Goal: Task Accomplishment & Management: Manage account settings

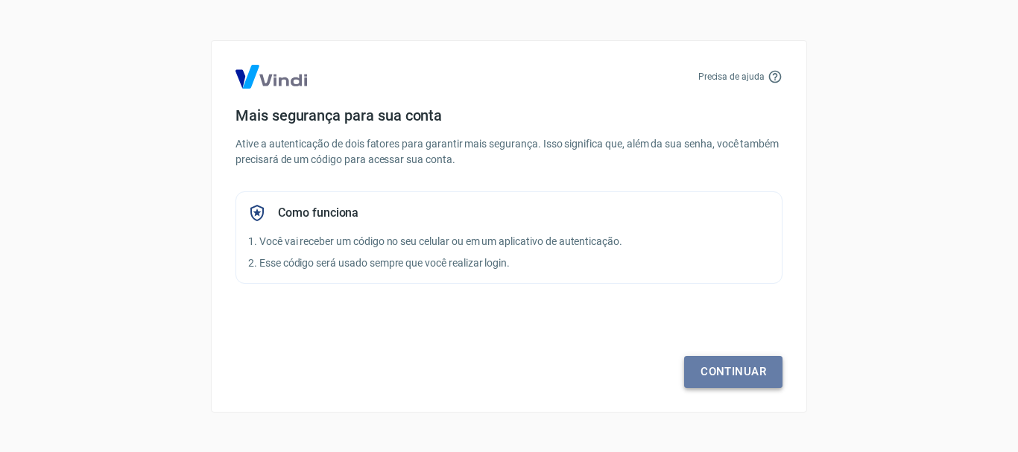
click at [728, 383] on link "Continuar" at bounding box center [733, 371] width 98 height 31
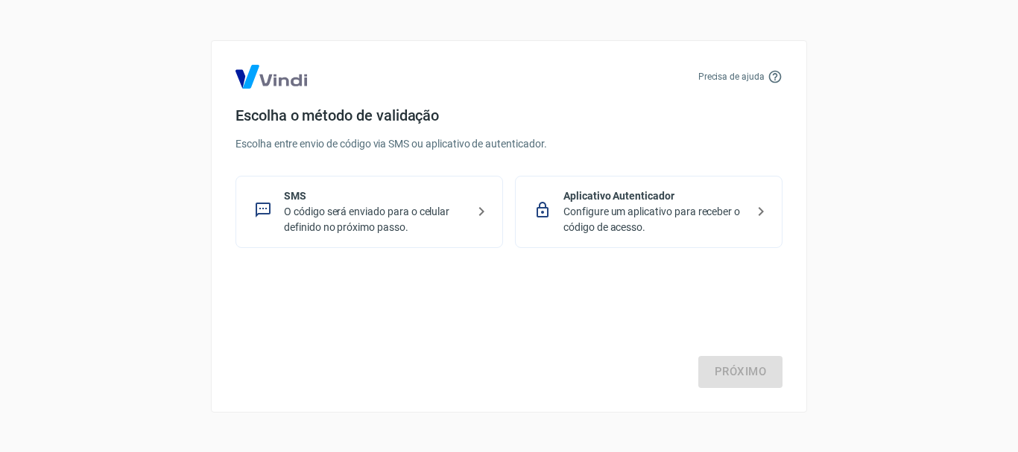
click at [389, 225] on p "O código será enviado para o celular definido no próximo passo." at bounding box center [375, 219] width 183 height 31
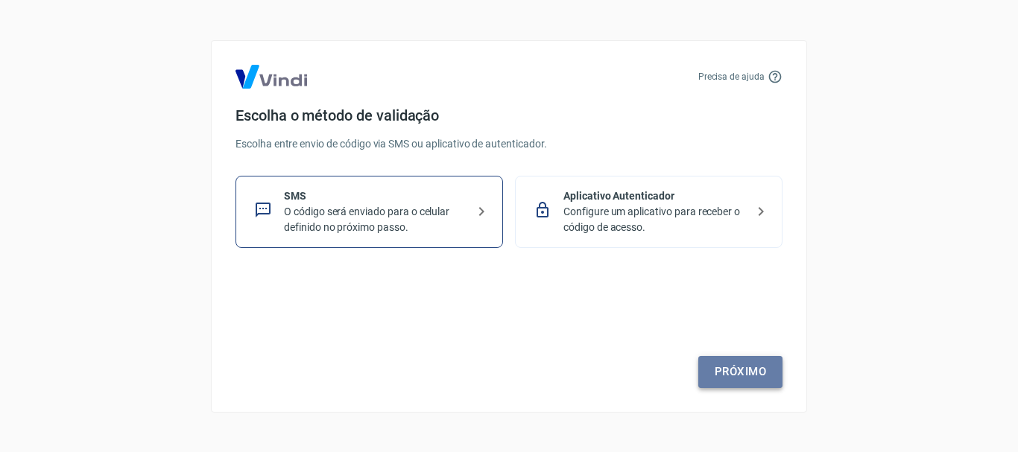
click at [761, 377] on link "Próximo" at bounding box center [740, 371] width 84 height 31
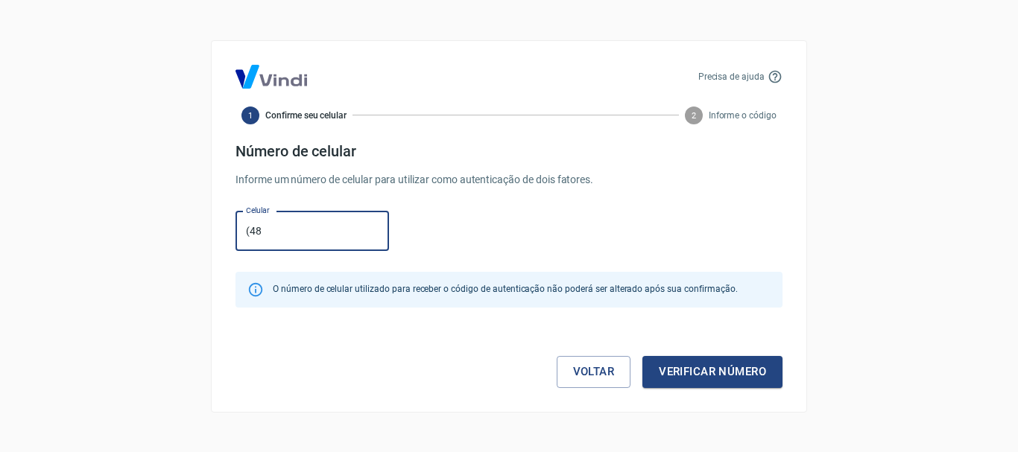
type input "[PHONE_NUMBER]"
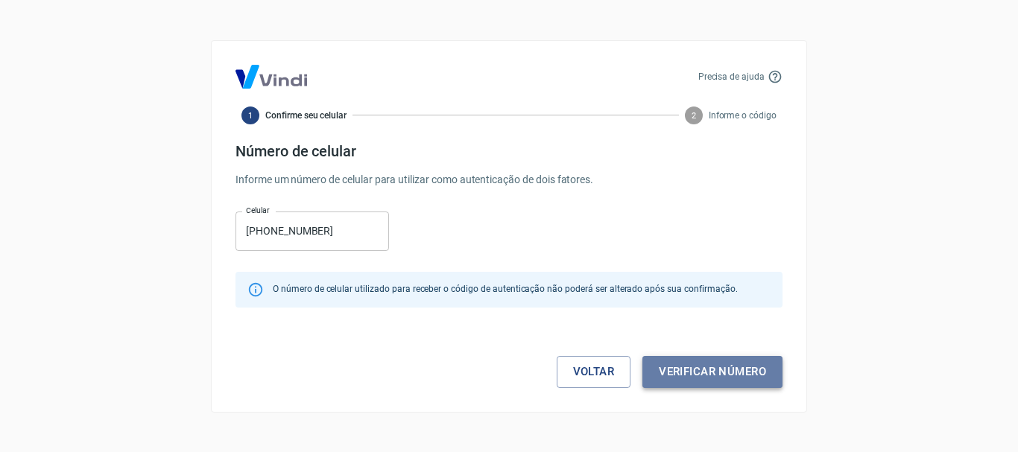
click at [668, 369] on button "Verificar número" at bounding box center [712, 371] width 140 height 31
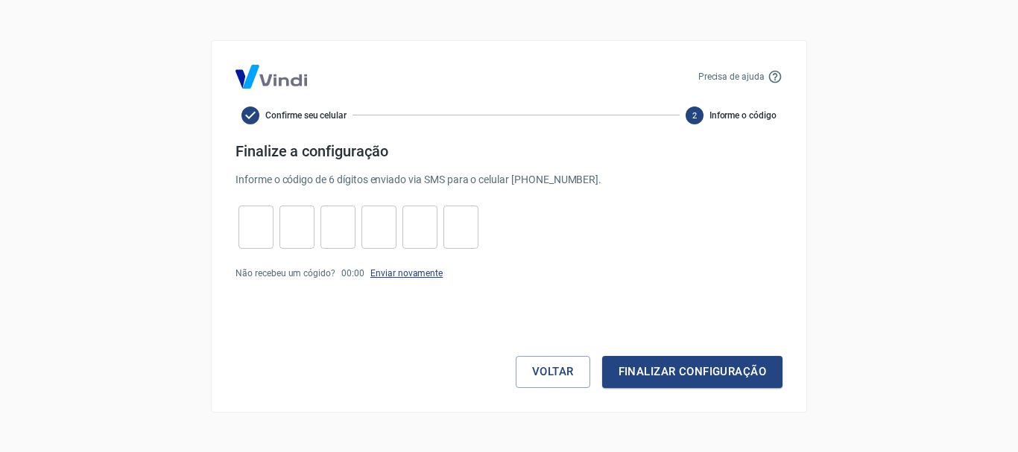
click at [381, 273] on link "Enviar novamente" at bounding box center [406, 273] width 72 height 10
click at [536, 361] on button "Voltar" at bounding box center [553, 371] width 75 height 31
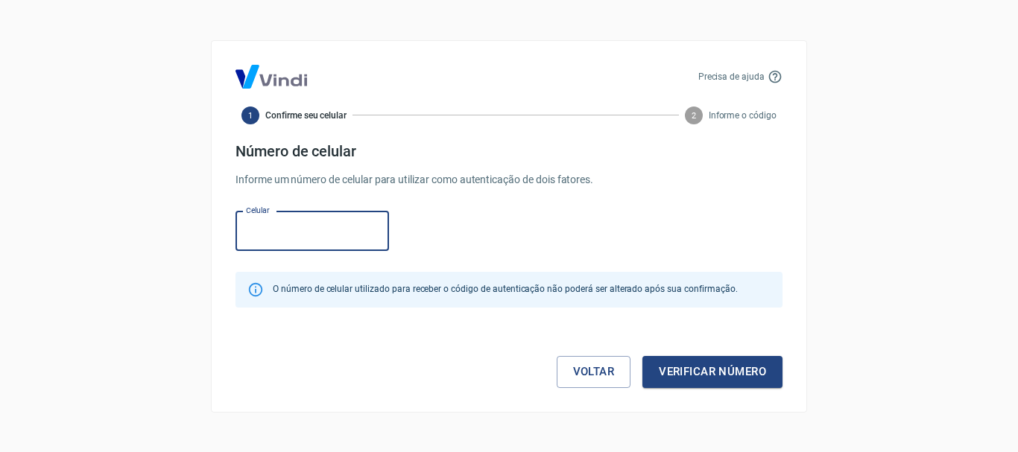
click at [265, 232] on input "Celular" at bounding box center [311, 231] width 153 height 39
type input "[PHONE_NUMBER]"
click at [530, 221] on div "Celular [PHONE_NUMBER] Celular" at bounding box center [508, 230] width 547 height 48
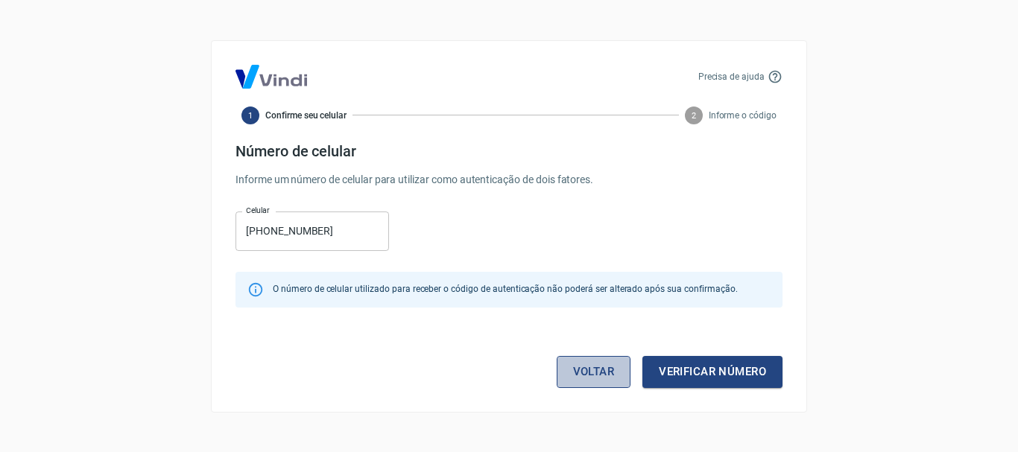
click at [603, 382] on link "Voltar" at bounding box center [594, 371] width 75 height 31
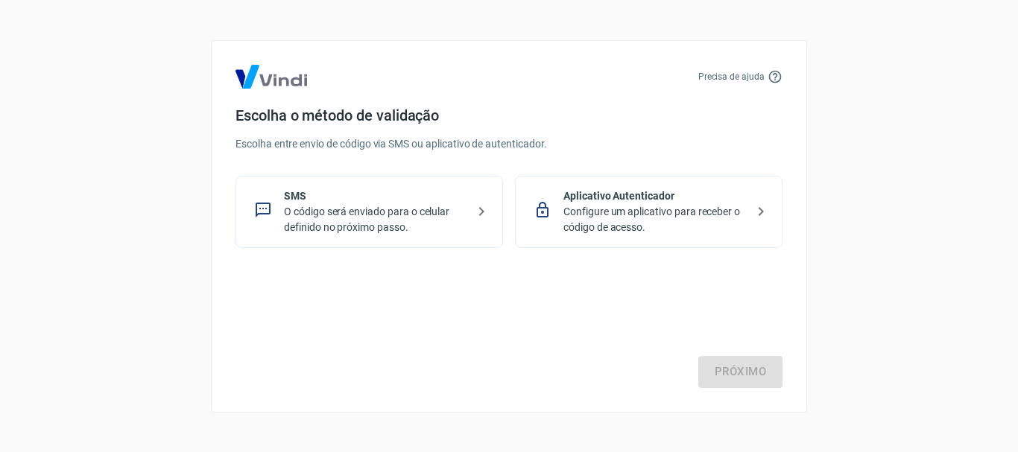
click at [431, 210] on p "O código será enviado para o celular definido no próximo passo." at bounding box center [375, 219] width 183 height 31
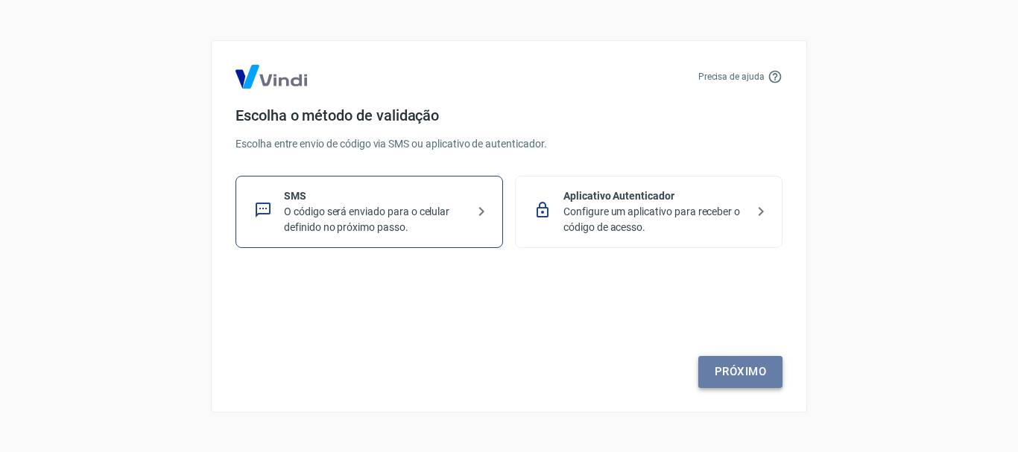
click at [744, 358] on link "Próximo" at bounding box center [740, 371] width 84 height 31
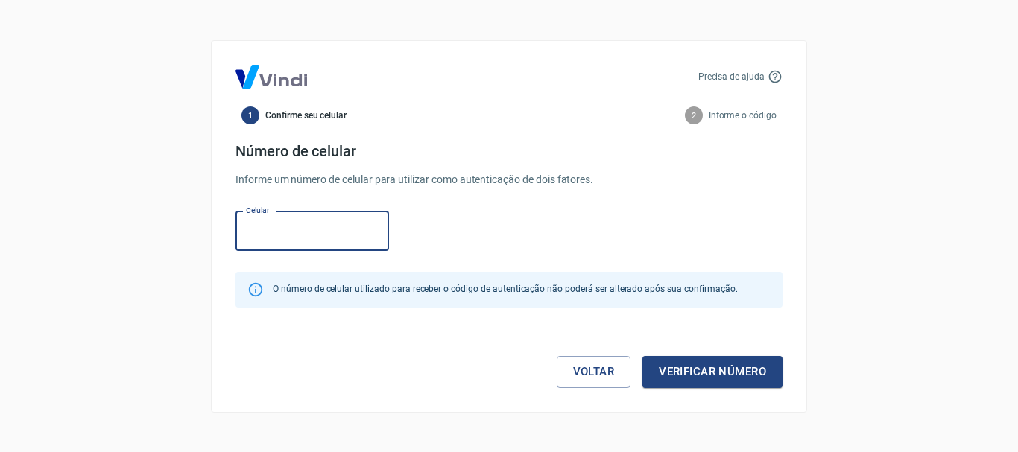
click at [283, 232] on input "Celular" at bounding box center [311, 231] width 153 height 39
type input "[PHONE_NUMBER]"
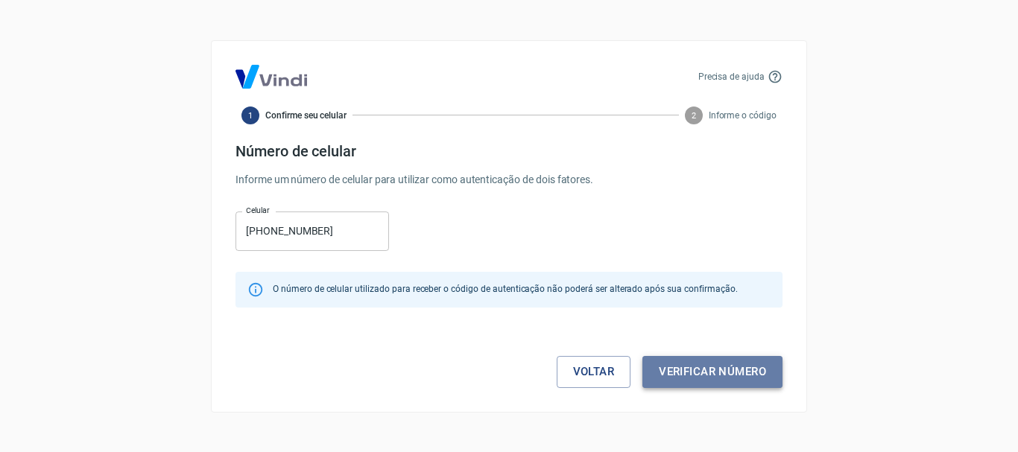
click at [691, 375] on button "Verificar número" at bounding box center [712, 371] width 140 height 31
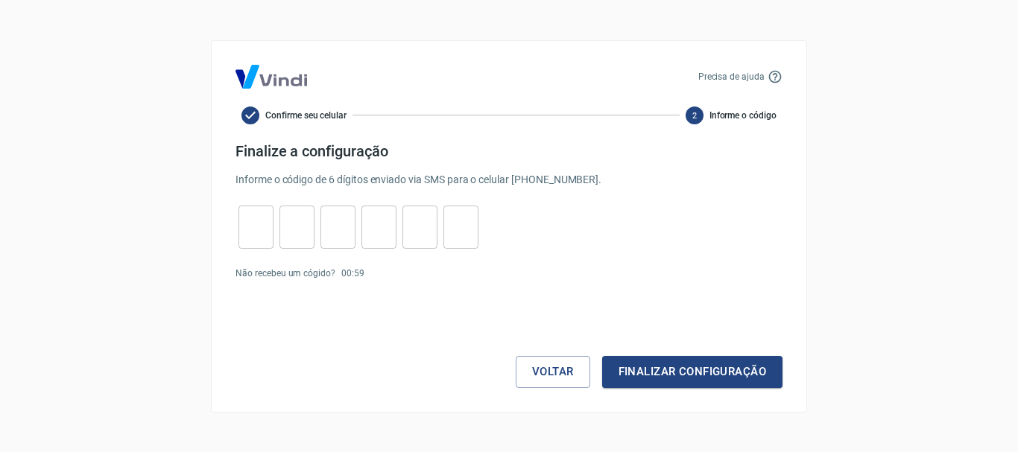
click at [250, 225] on input "tel" at bounding box center [255, 227] width 35 height 32
click at [524, 378] on button "Voltar" at bounding box center [553, 371] width 75 height 31
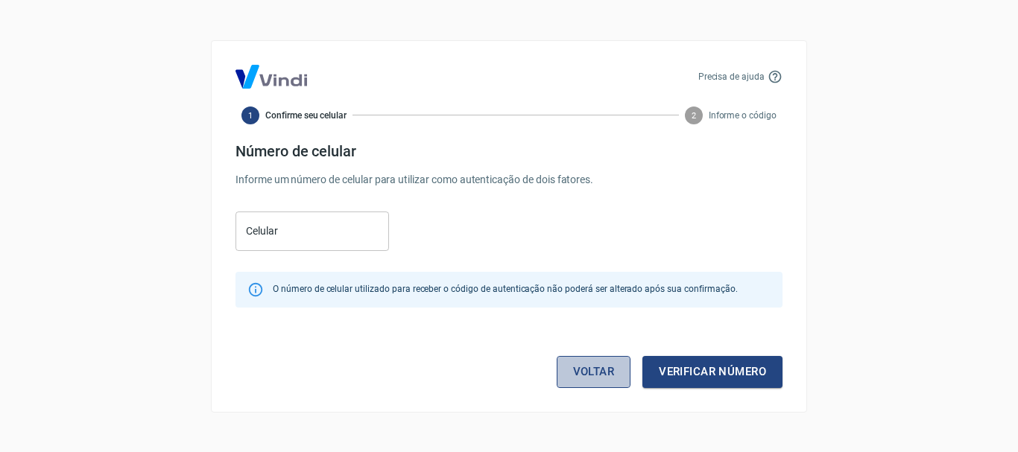
click at [596, 380] on link "Voltar" at bounding box center [594, 371] width 75 height 31
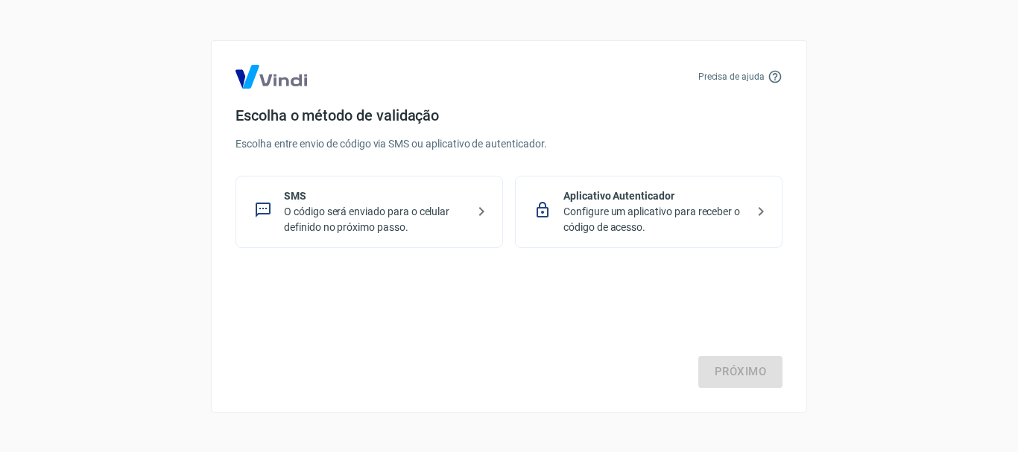
click at [634, 212] on p "Configure um aplicativo para receber o código de acesso." at bounding box center [654, 219] width 183 height 31
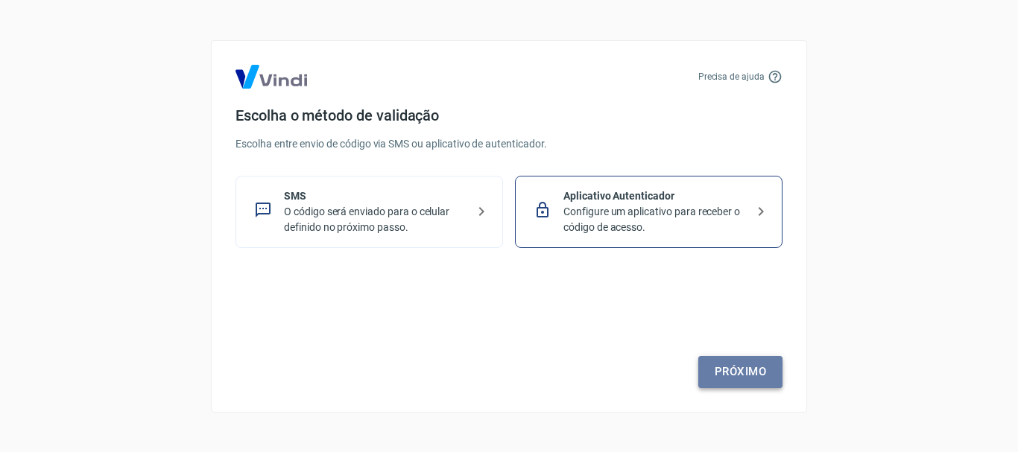
click at [722, 365] on link "Próximo" at bounding box center [740, 371] width 84 height 31
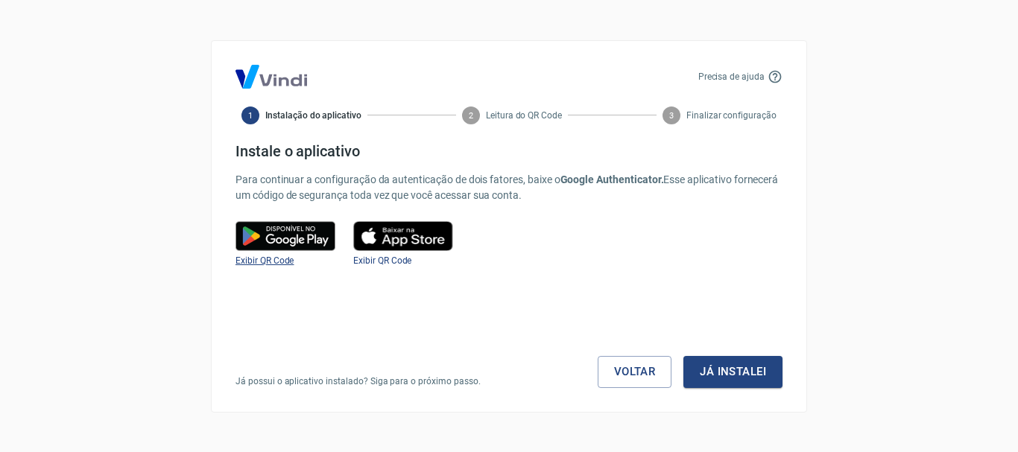
click at [274, 256] on span "Exibir QR Code" at bounding box center [264, 261] width 58 height 10
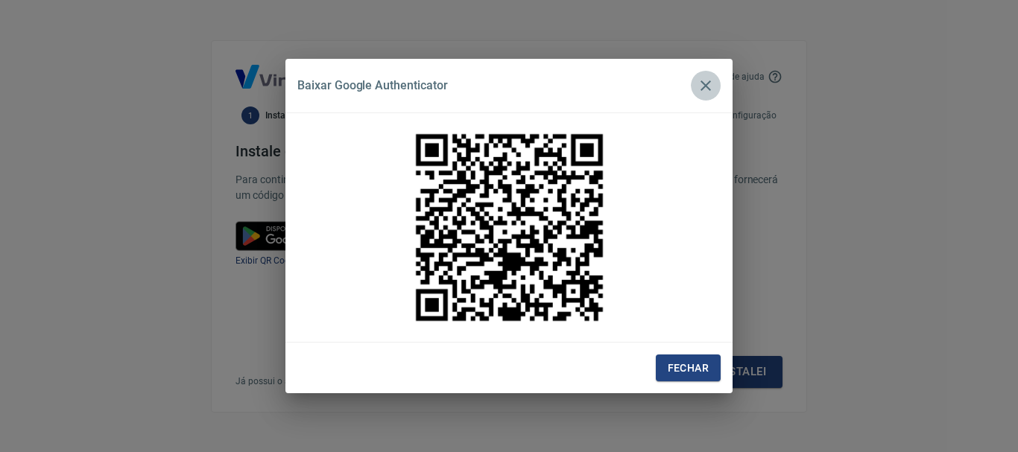
click at [712, 80] on icon "button" at bounding box center [706, 86] width 18 height 18
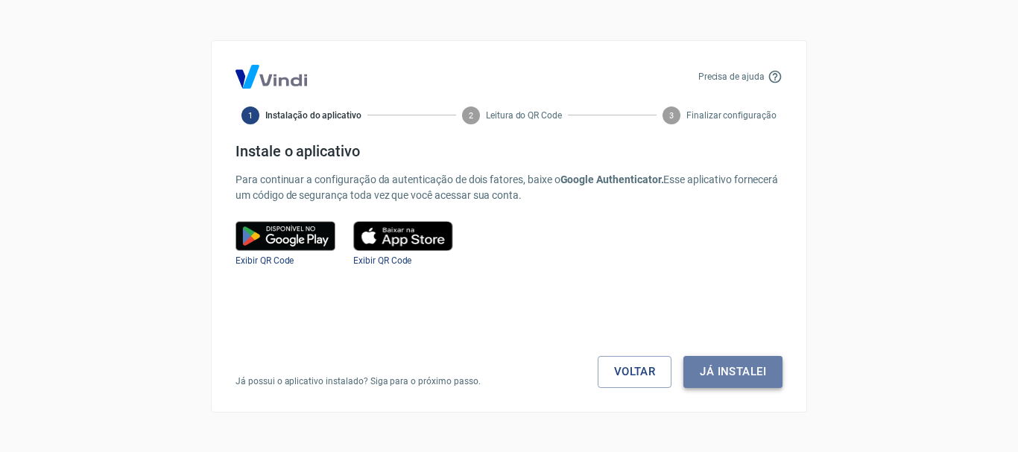
click at [730, 381] on button "Já instalei" at bounding box center [732, 371] width 99 height 31
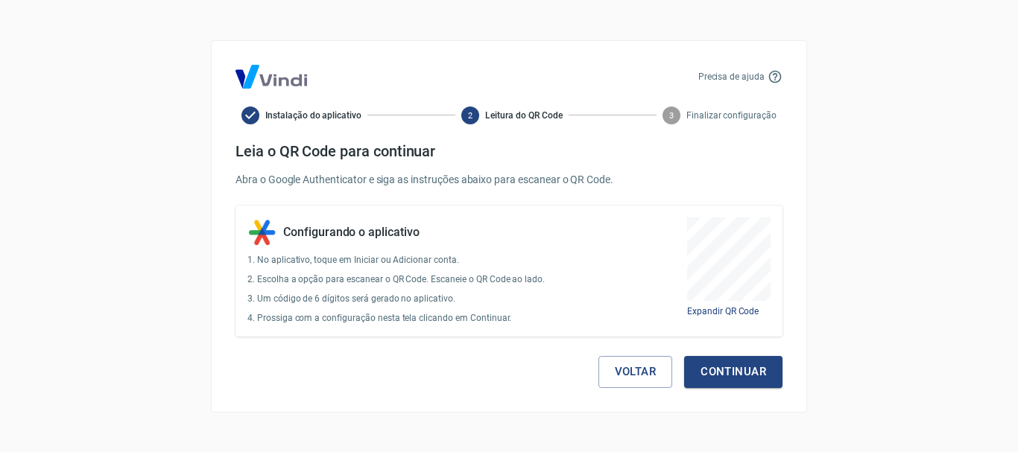
click at [606, 354] on div "Voltar Continuar" at bounding box center [508, 362] width 547 height 51
click at [612, 374] on button "Voltar" at bounding box center [635, 371] width 75 height 31
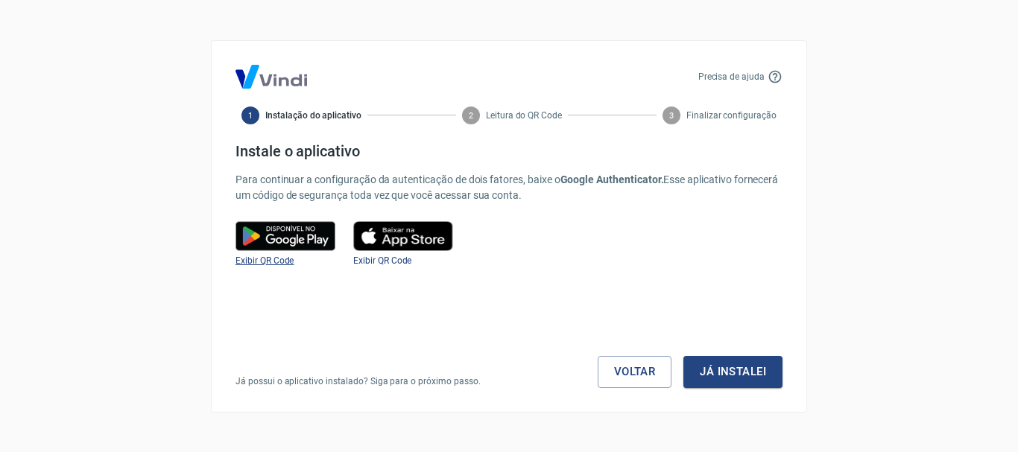
click at [270, 264] on span "Exibir QR Code" at bounding box center [264, 261] width 58 height 10
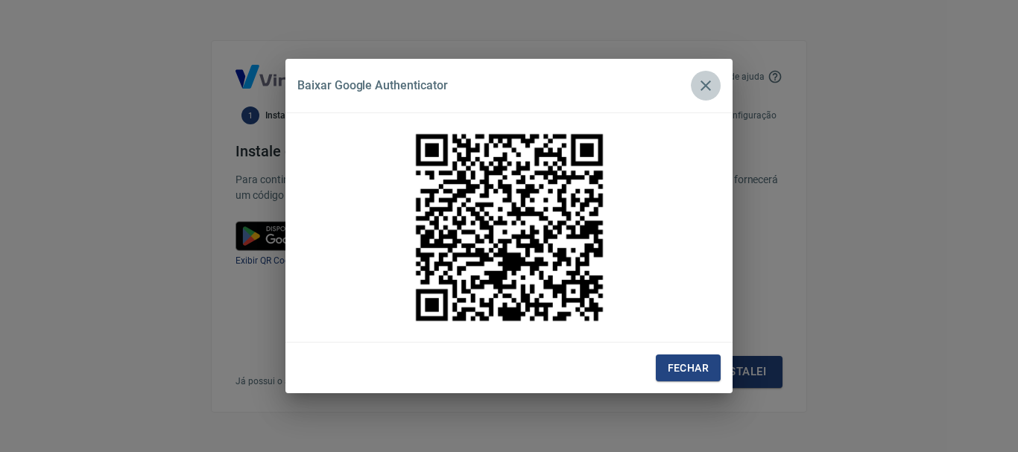
click at [708, 89] on icon "button" at bounding box center [705, 85] width 10 height 10
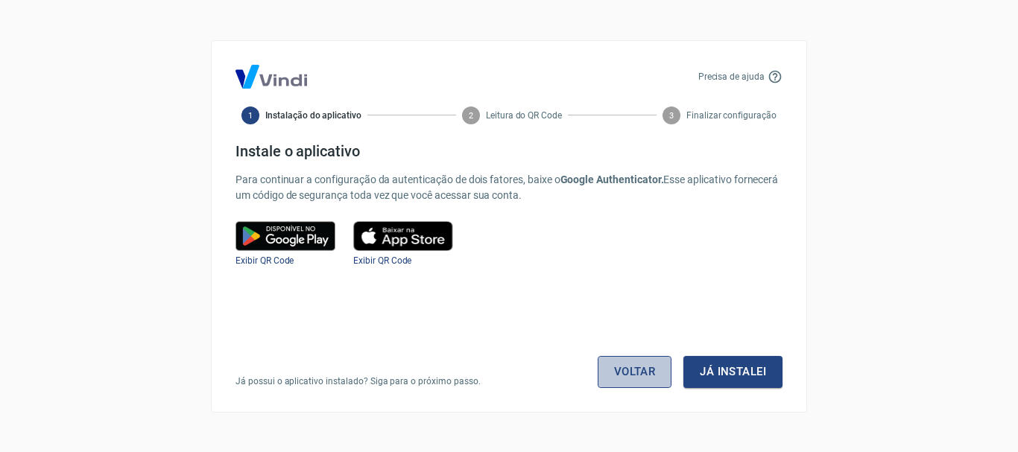
click at [606, 367] on link "Voltar" at bounding box center [635, 371] width 75 height 31
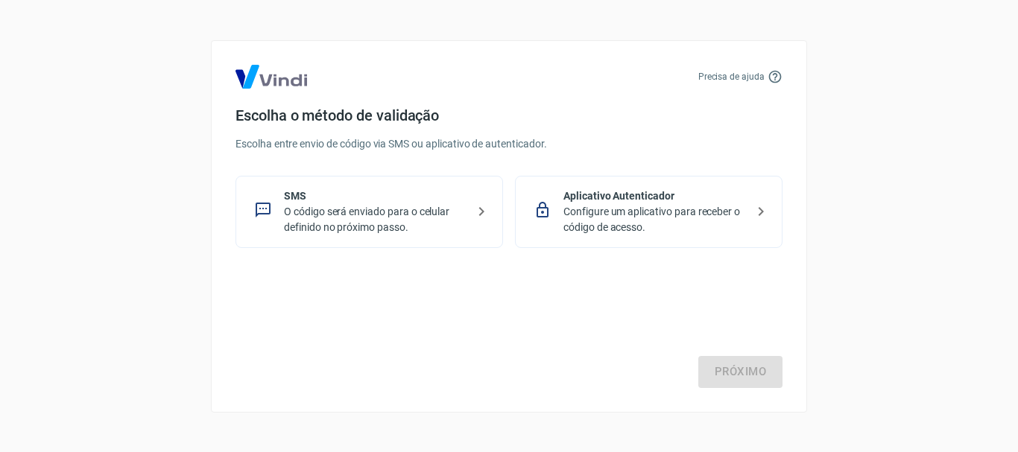
click at [416, 221] on p "O código será enviado para o celular definido no próximo passo." at bounding box center [375, 219] width 183 height 31
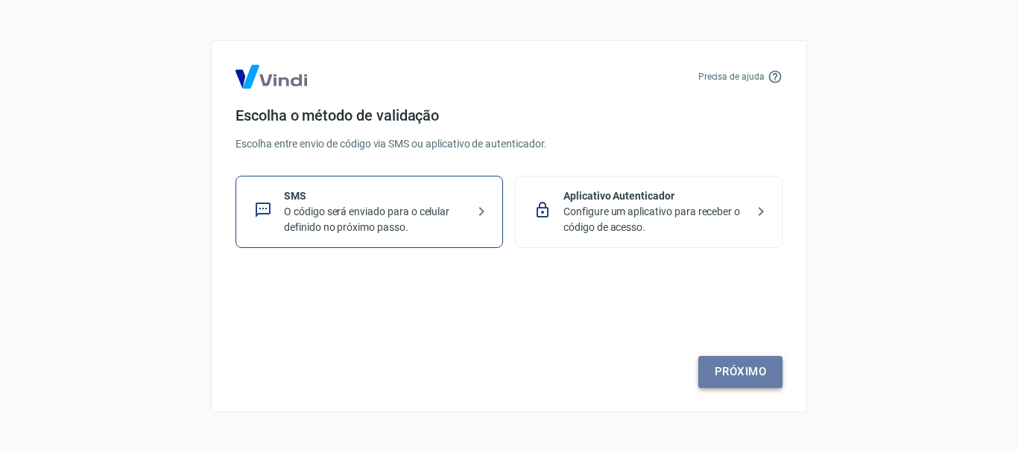
click at [752, 375] on link "Próximo" at bounding box center [740, 371] width 84 height 31
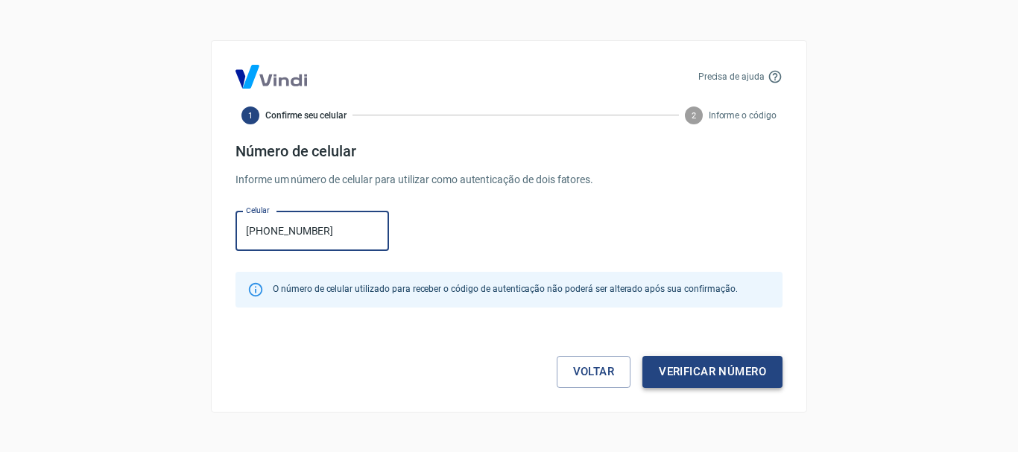
type input "[PHONE_NUMBER]"
click at [665, 373] on button "Verificar número" at bounding box center [712, 371] width 140 height 31
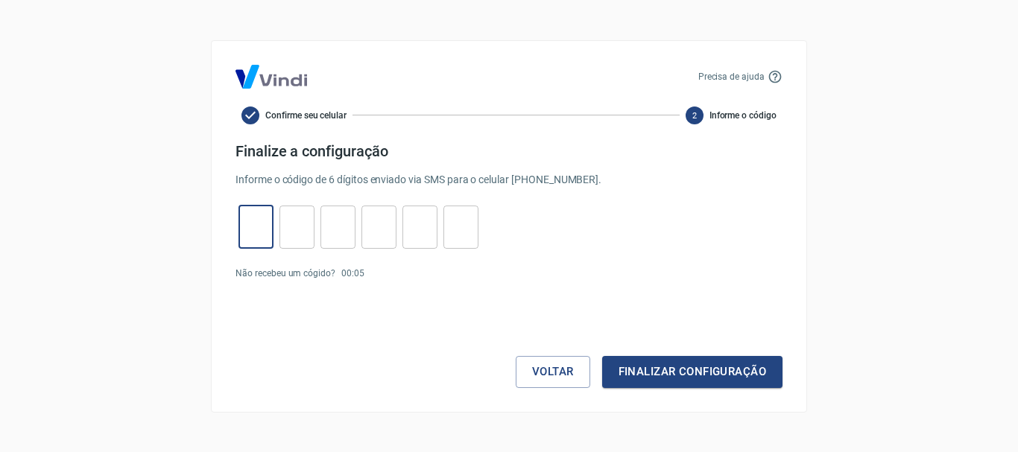
click at [252, 218] on input "tel" at bounding box center [255, 227] width 35 height 32
type input "1"
type input "3"
type input "4"
type input "6"
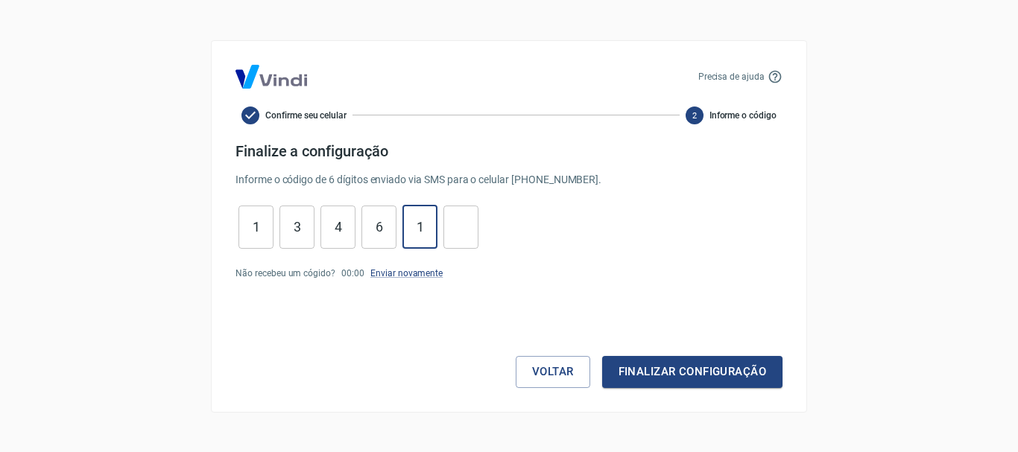
type input "1"
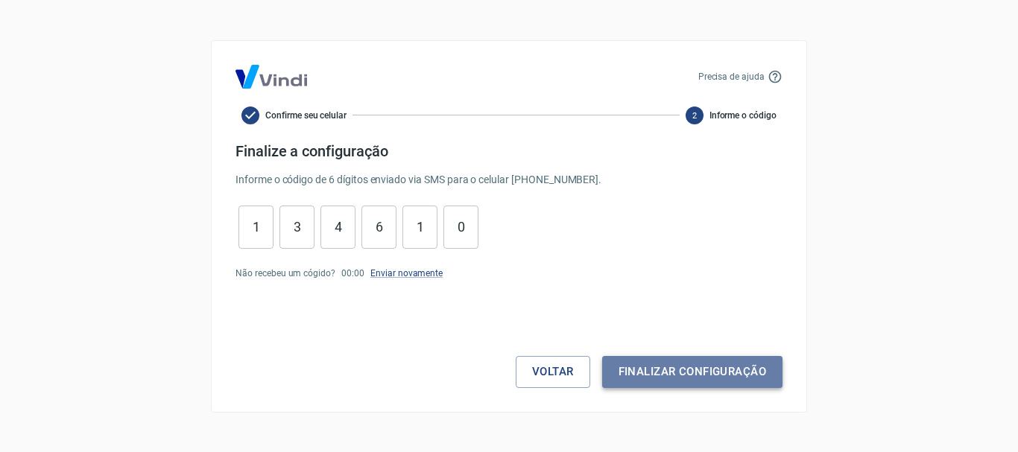
click at [650, 383] on button "Finalizar configuração" at bounding box center [692, 371] width 180 height 31
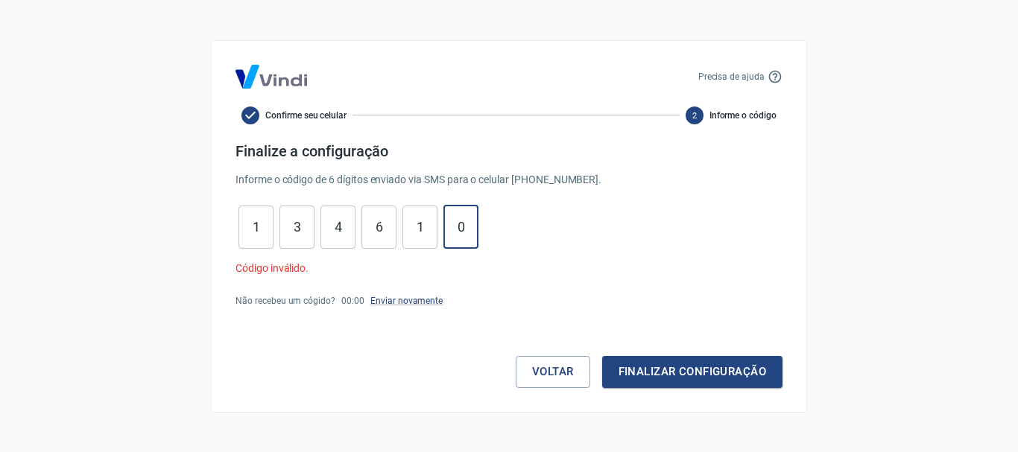
click at [466, 234] on input "0" at bounding box center [460, 227] width 35 height 32
type input "0"
type input "1"
type input "6"
type input "4"
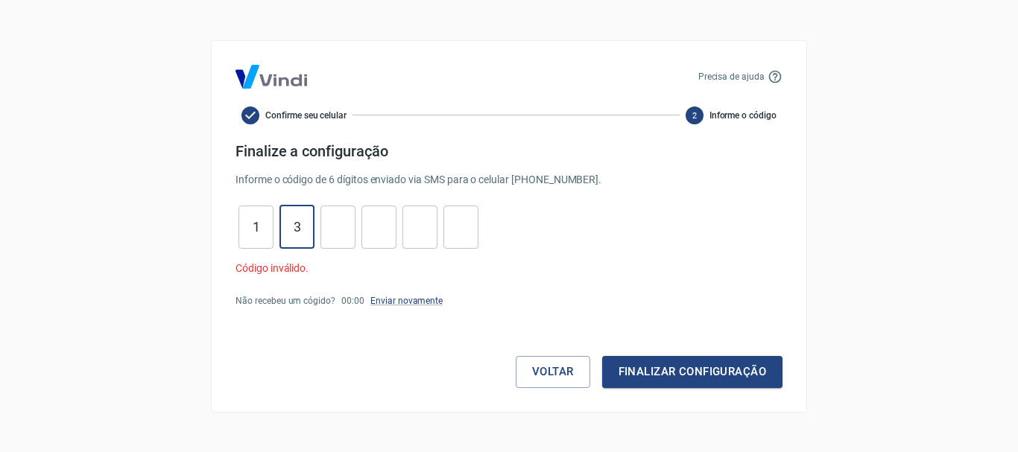
type input "3"
type input "1"
click at [567, 381] on button "Voltar" at bounding box center [553, 371] width 75 height 31
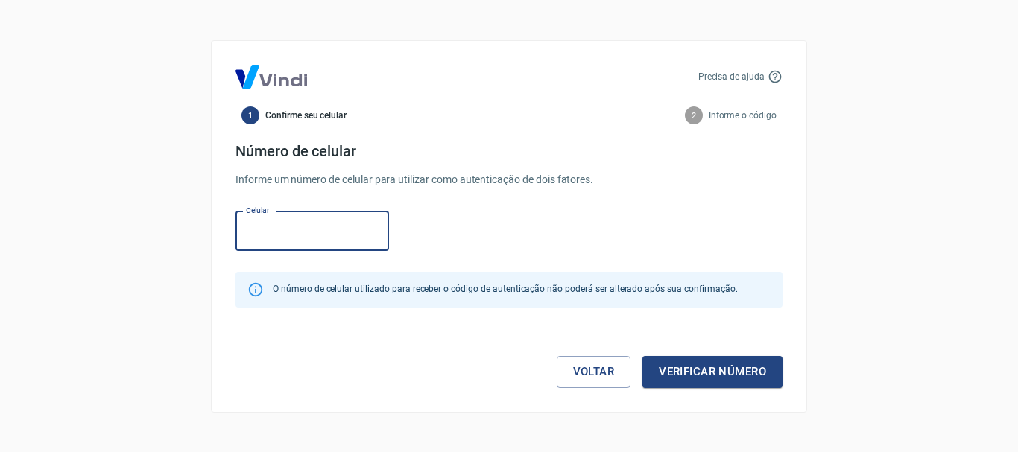
click at [266, 245] on input "Celular" at bounding box center [311, 231] width 153 height 39
type input "[PHONE_NUMBER]"
click at [692, 370] on button "Verificar número" at bounding box center [712, 371] width 140 height 31
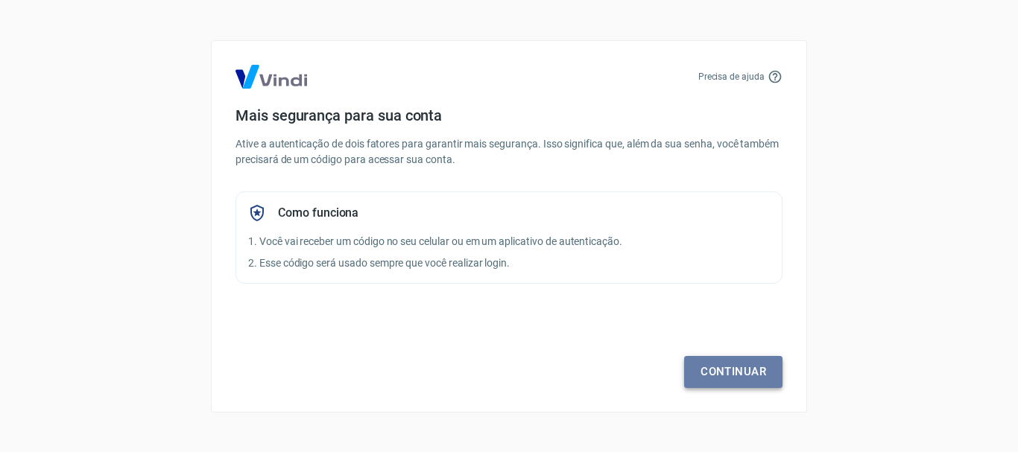
click at [705, 367] on link "Continuar" at bounding box center [733, 371] width 98 height 31
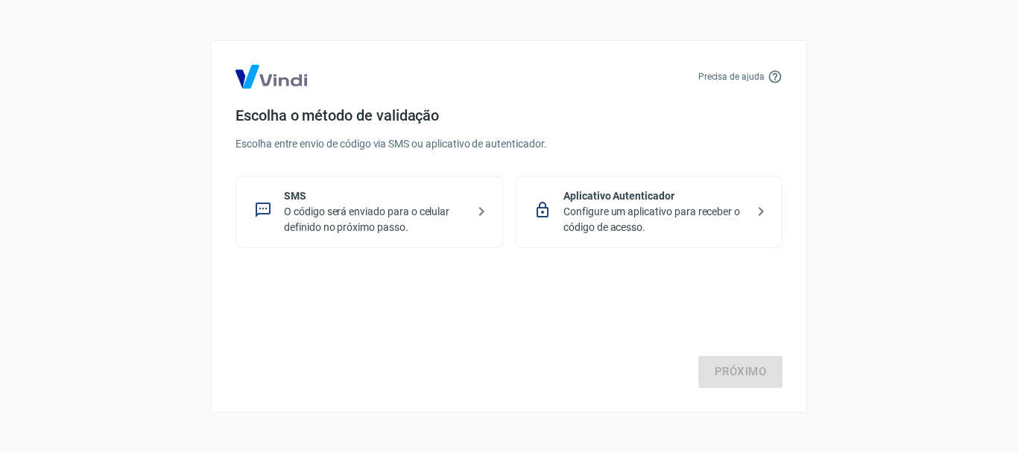
click at [343, 213] on p "O código será enviado para o celular definido no próximo passo." at bounding box center [375, 219] width 183 height 31
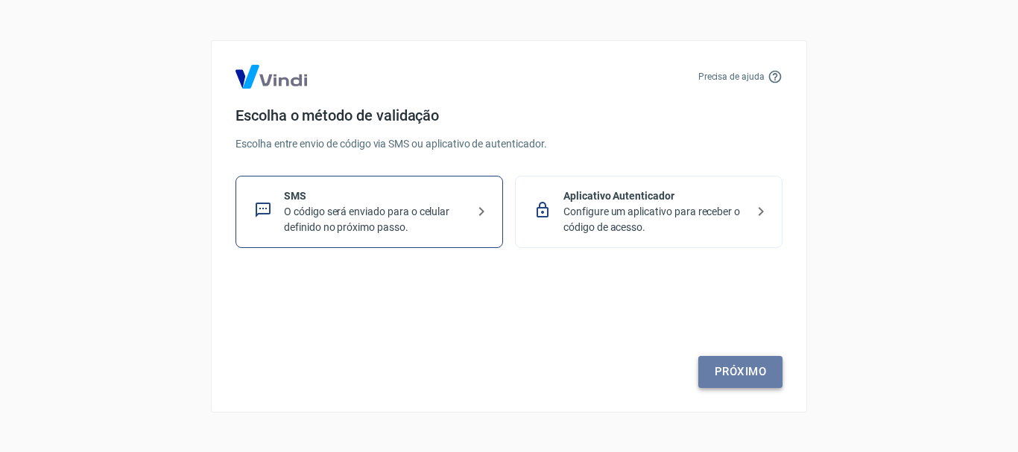
click at [714, 367] on link "Próximo" at bounding box center [740, 371] width 84 height 31
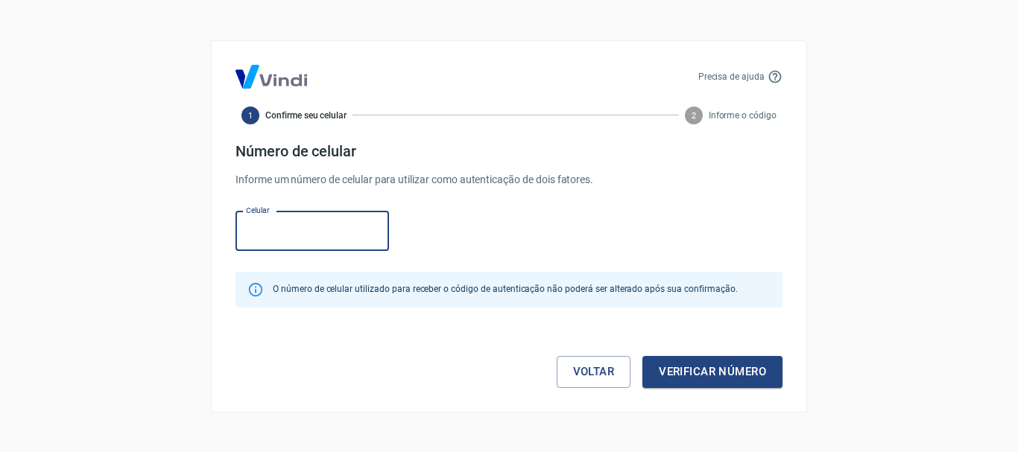
click at [285, 226] on input "Celular" at bounding box center [311, 231] width 153 height 39
type input "[PHONE_NUMBER]"
click at [672, 361] on button "Verificar número" at bounding box center [712, 371] width 140 height 31
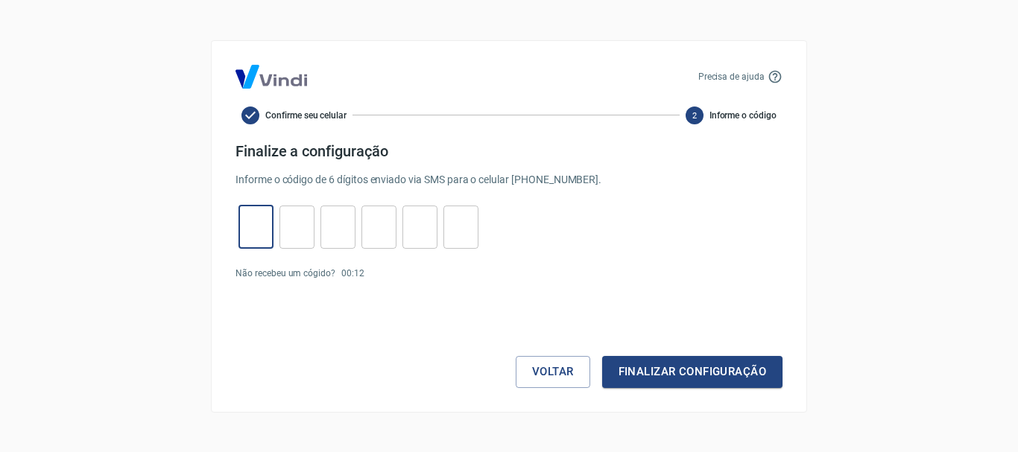
click at [259, 227] on input "tel" at bounding box center [255, 227] width 35 height 32
click at [537, 377] on button "Voltar" at bounding box center [553, 371] width 75 height 31
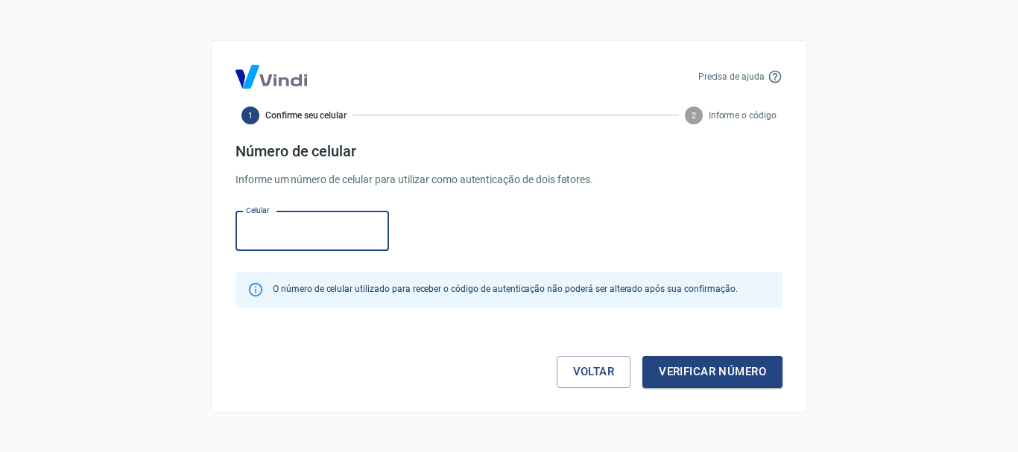
click at [247, 229] on input "Celular" at bounding box center [311, 231] width 153 height 39
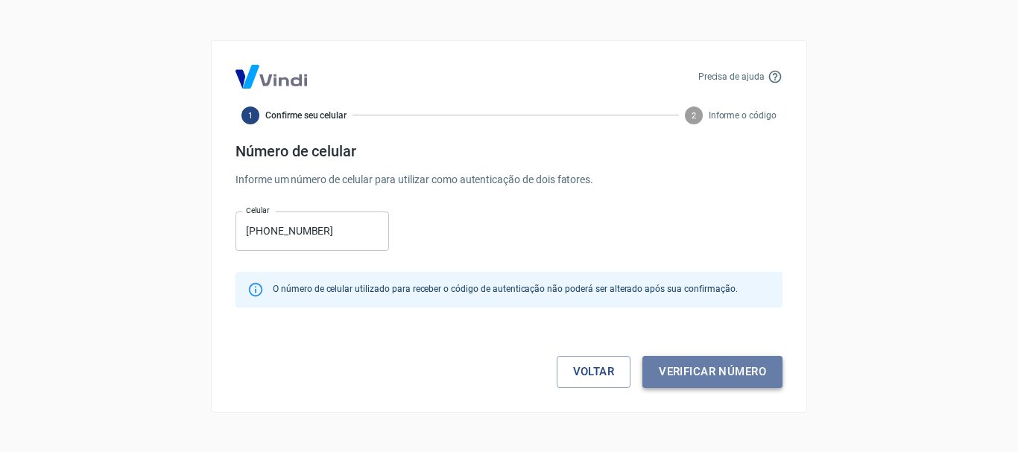
click at [723, 385] on button "Verificar número" at bounding box center [712, 371] width 140 height 31
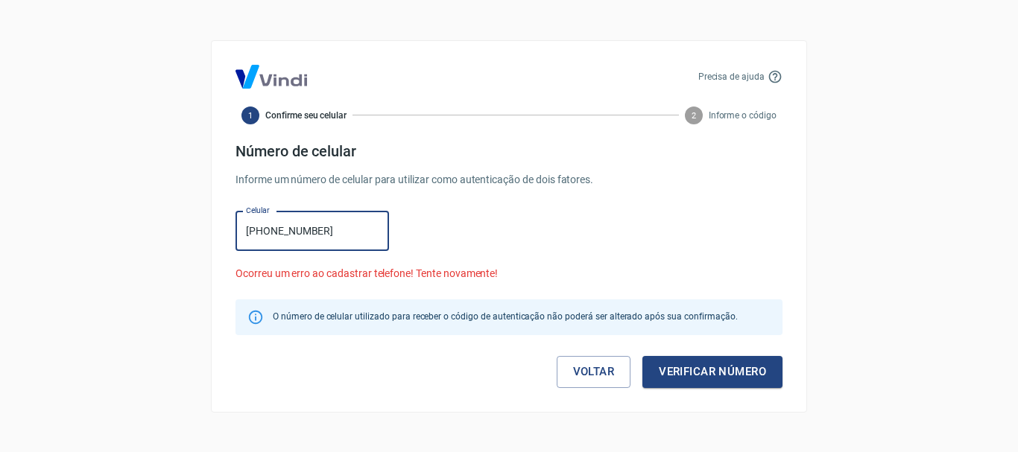
click at [266, 240] on input "(48) 9109-0660" at bounding box center [311, 231] width 153 height 39
type input "(48) 99109-0660"
click at [668, 378] on button "Verificar número" at bounding box center [712, 371] width 140 height 31
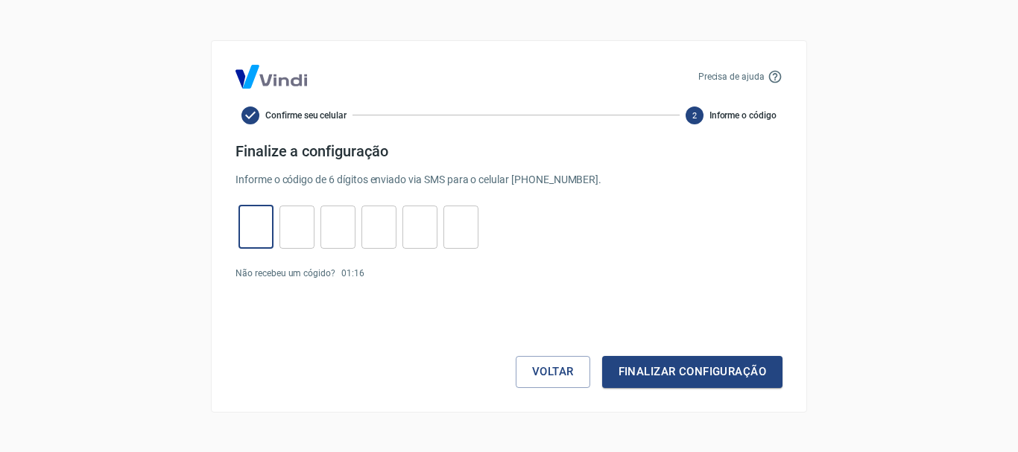
click at [243, 232] on input "tel" at bounding box center [255, 227] width 35 height 32
type input "5"
type input "9"
type input "3"
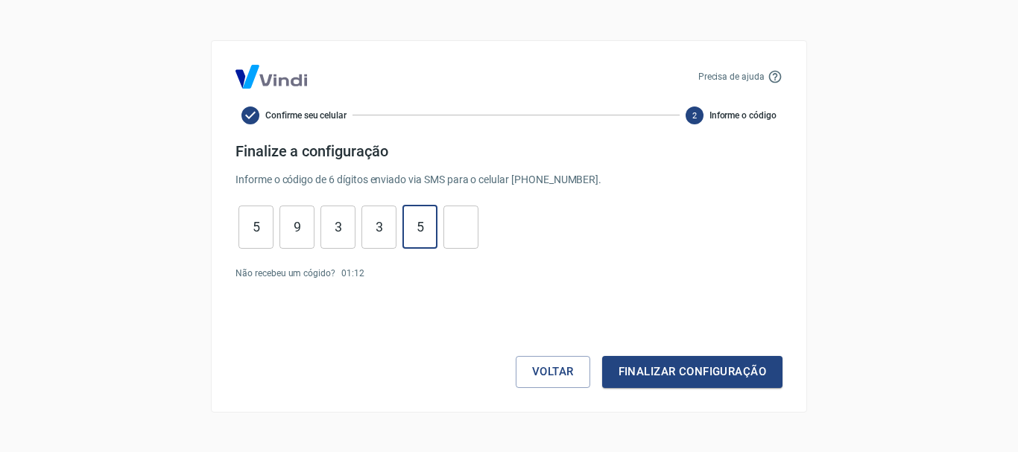
type input "5"
type input "4"
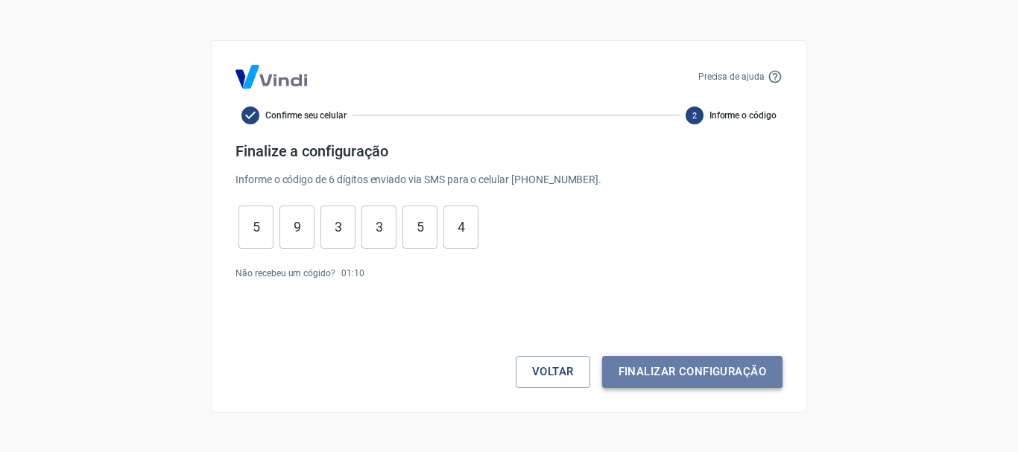
click at [654, 373] on button "Finalizar configuração" at bounding box center [692, 371] width 180 height 31
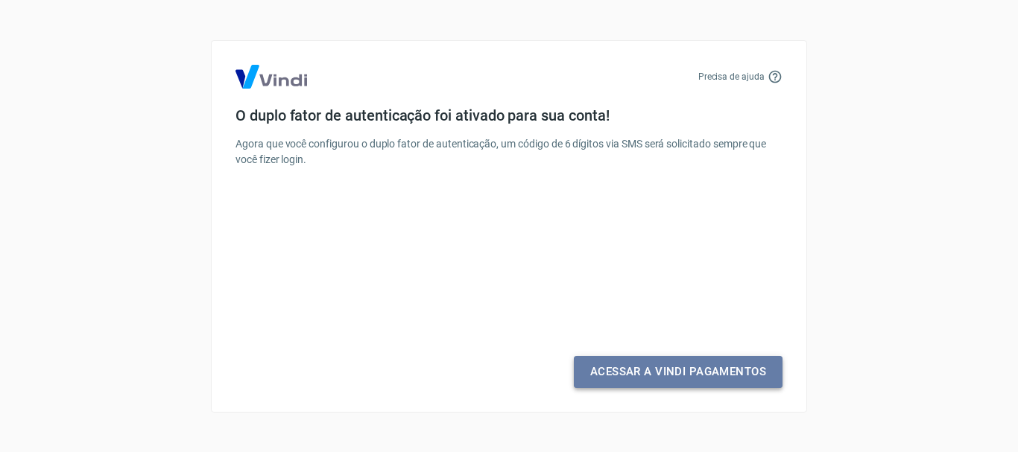
click at [655, 372] on link "Acessar a Vindi Pagamentos" at bounding box center [678, 371] width 209 height 31
